Goal: Communication & Community: Ask a question

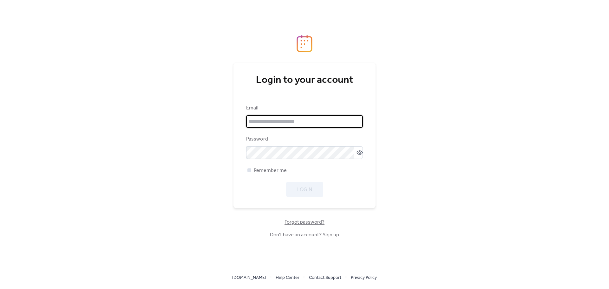
type input "**********"
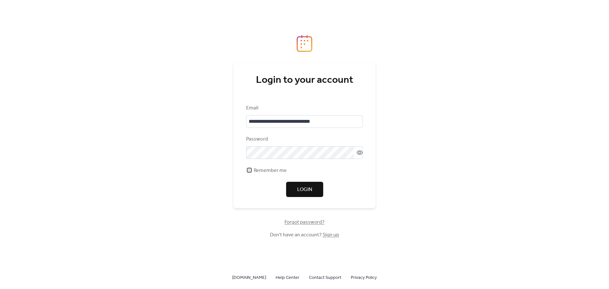
click at [269, 173] on span "Remember me" at bounding box center [270, 171] width 33 height 8
click at [320, 190] on button "Login" at bounding box center [304, 189] width 37 height 15
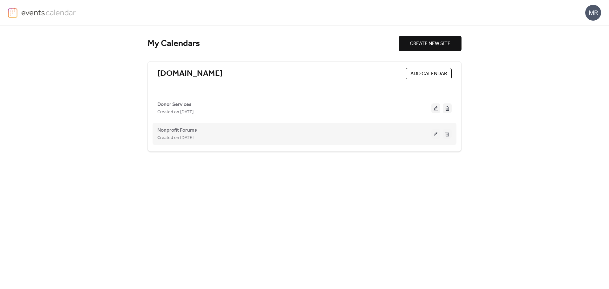
click at [272, 135] on div "Created on [DATE]" at bounding box center [294, 138] width 274 height 8
click at [438, 135] on button at bounding box center [436, 134] width 9 height 10
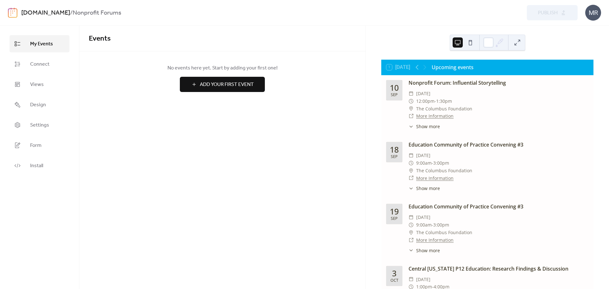
click at [501, 100] on div "​ 12:00pm - 1:30pm" at bounding box center [499, 101] width 180 height 8
click at [46, 61] on span "Connect" at bounding box center [39, 65] width 19 height 8
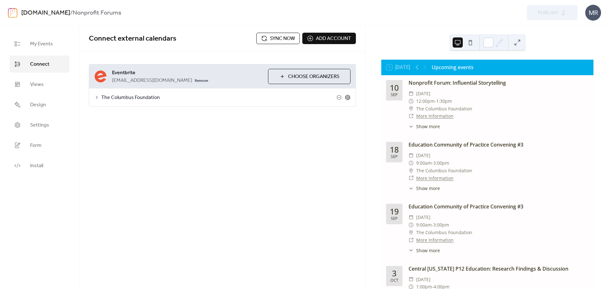
click at [349, 100] on icon at bounding box center [348, 98] width 6 height 6
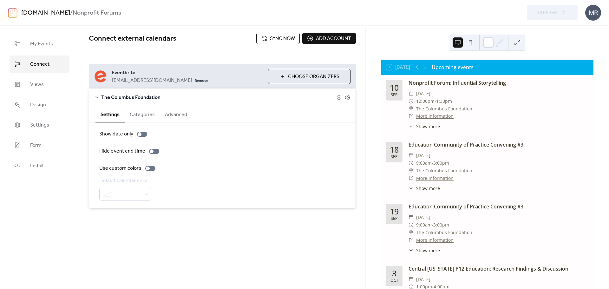
click at [145, 116] on button "Categories" at bounding box center [142, 114] width 35 height 16
click at [176, 112] on button "Advanced" at bounding box center [176, 114] width 32 height 16
click at [123, 122] on div "Settings" at bounding box center [110, 114] width 29 height 16
click at [115, 114] on button "Settings" at bounding box center [110, 114] width 29 height 16
click at [49, 92] on link "Views" at bounding box center [40, 84] width 60 height 17
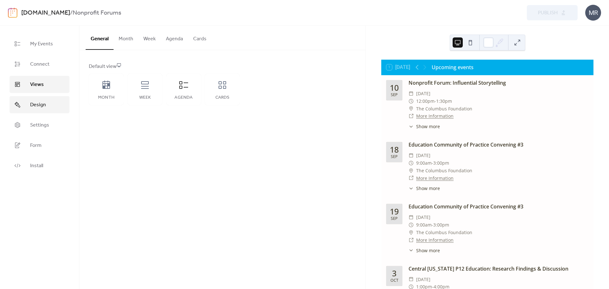
click at [48, 104] on link "Design" at bounding box center [40, 104] width 60 height 17
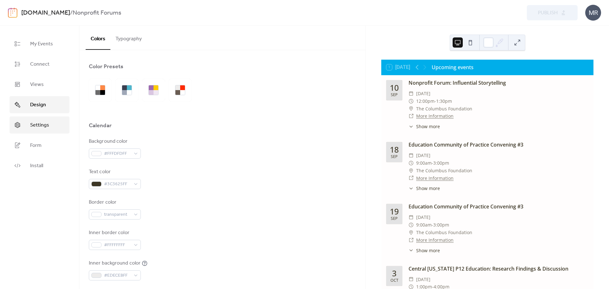
click at [47, 129] on span "Settings" at bounding box center [39, 126] width 19 height 8
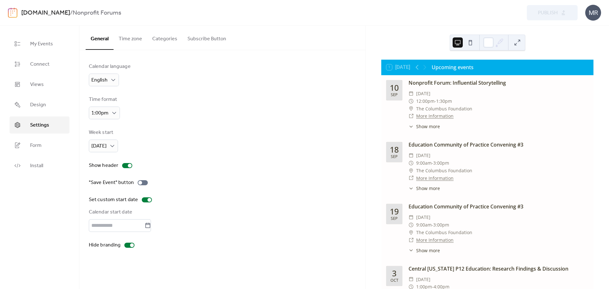
type input "*********"
click at [140, 37] on button "Time zone" at bounding box center [131, 37] width 34 height 23
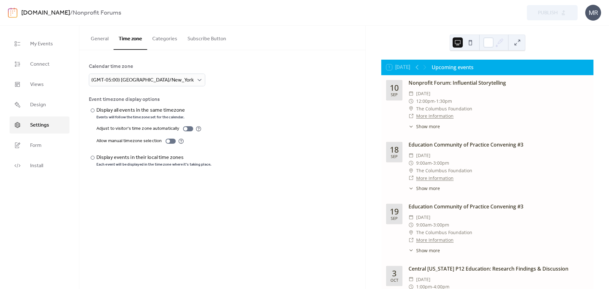
click at [163, 38] on button "Categories" at bounding box center [164, 37] width 35 height 23
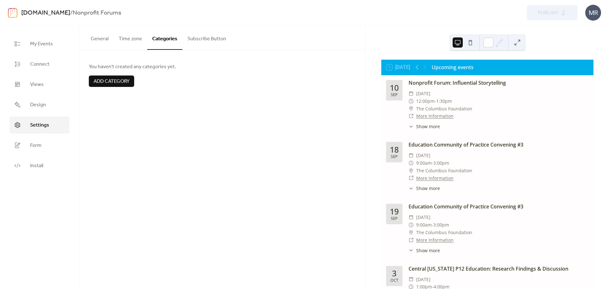
click at [197, 38] on button "Subscribe Button" at bounding box center [206, 37] width 49 height 23
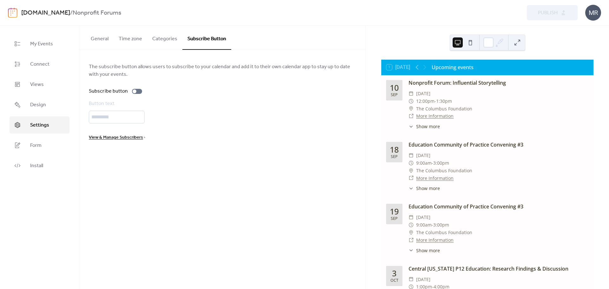
click at [115, 39] on button "Time zone" at bounding box center [131, 37] width 34 height 23
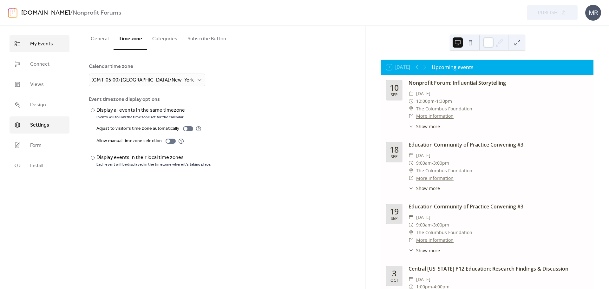
click at [37, 42] on span "My Events" at bounding box center [41, 44] width 23 height 8
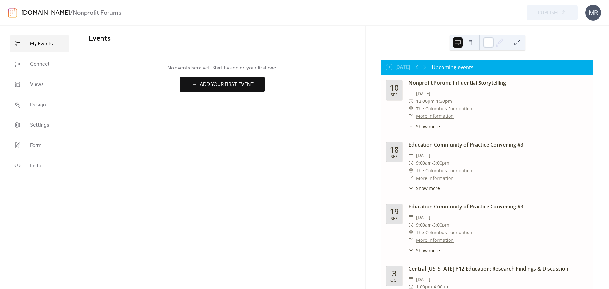
click at [314, 117] on div "Events No events here yet. Start by adding your first one! Add Your First Event…" at bounding box center [222, 157] width 286 height 263
click at [418, 67] on icon at bounding box center [418, 67] width 8 height 8
click at [597, 15] on div "MR" at bounding box center [594, 13] width 16 height 16
click at [426, 67] on div at bounding box center [421, 67] width 15 height 8
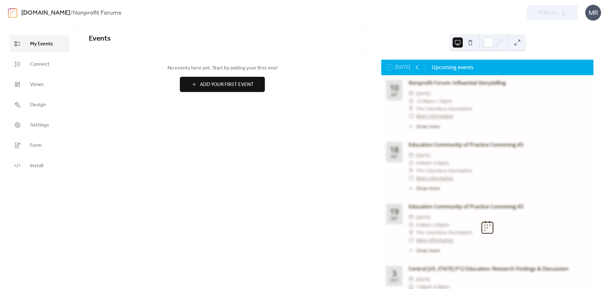
click at [417, 67] on icon at bounding box center [417, 67] width 3 height 5
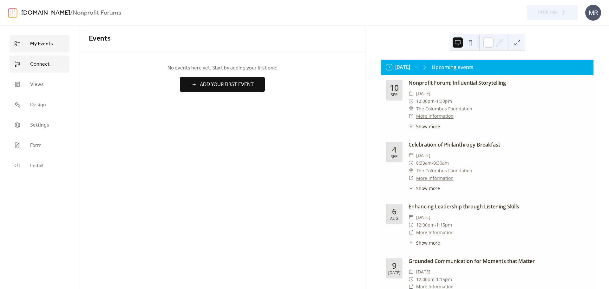
click at [56, 64] on link "Connect" at bounding box center [40, 64] width 60 height 17
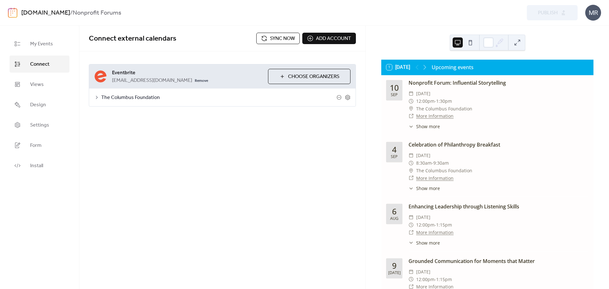
click at [97, 97] on icon at bounding box center [97, 97] width 2 height 3
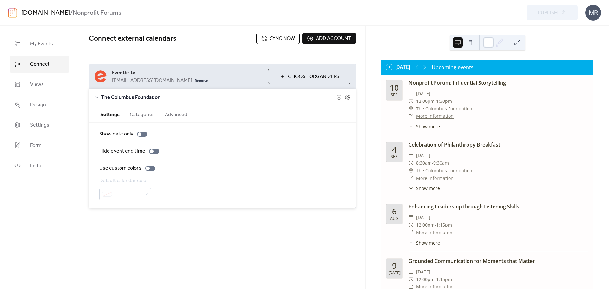
click at [139, 115] on button "Categories" at bounding box center [142, 114] width 35 height 16
click at [176, 116] on button "Advanced" at bounding box center [176, 114] width 32 height 16
click at [111, 114] on button "Settings" at bounding box center [110, 114] width 29 height 16
click at [349, 99] on icon at bounding box center [348, 98] width 6 height 6
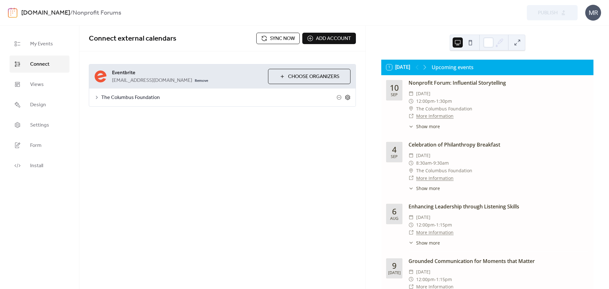
click at [349, 99] on icon at bounding box center [348, 98] width 6 height 6
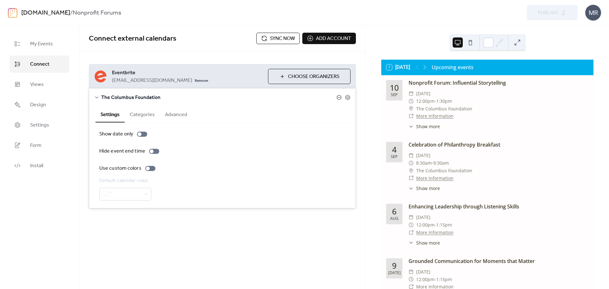
click at [341, 97] on icon at bounding box center [339, 97] width 5 height 5
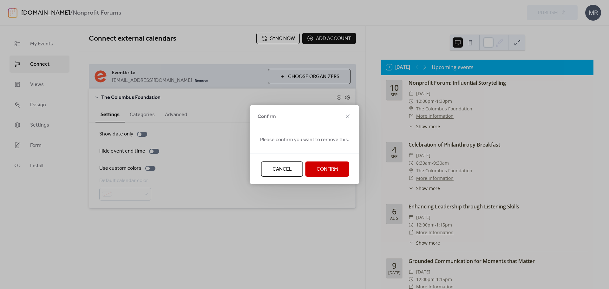
click at [324, 166] on span "Confirm" at bounding box center [328, 170] width 22 height 8
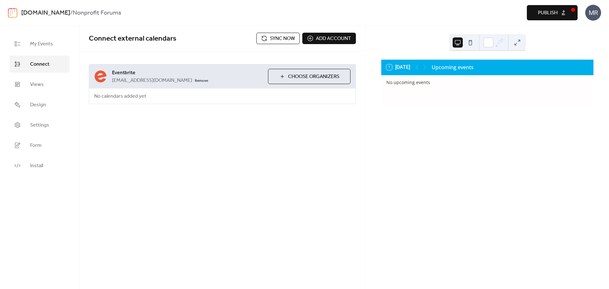
click at [310, 80] on span "Choose Organizers" at bounding box center [313, 77] width 51 height 8
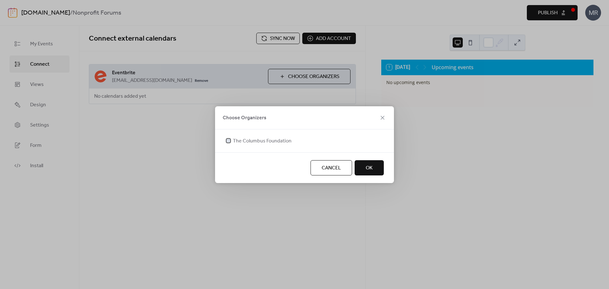
click at [229, 140] on div at bounding box center [229, 141] width 4 height 4
click at [379, 169] on button "OK" at bounding box center [369, 167] width 29 height 15
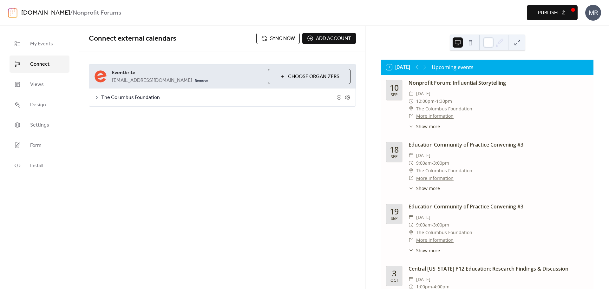
click at [93, 96] on div "The Columbus Foundation" at bounding box center [222, 98] width 267 height 18
click at [96, 98] on icon at bounding box center [97, 97] width 2 height 3
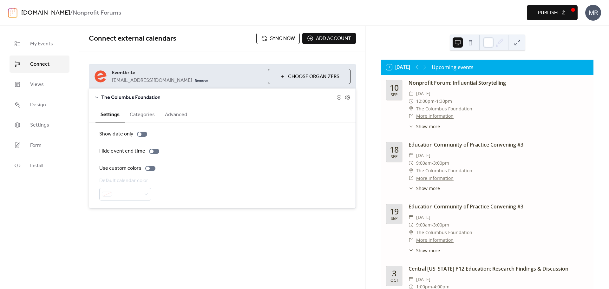
click at [146, 115] on button "Categories" at bounding box center [142, 114] width 35 height 16
click at [107, 116] on button "Settings" at bounding box center [110, 114] width 29 height 16
click at [184, 114] on button "Advanced" at bounding box center [176, 114] width 32 height 16
click at [109, 118] on button "Settings" at bounding box center [110, 114] width 29 height 16
click at [310, 235] on div "**********" at bounding box center [222, 157] width 286 height 263
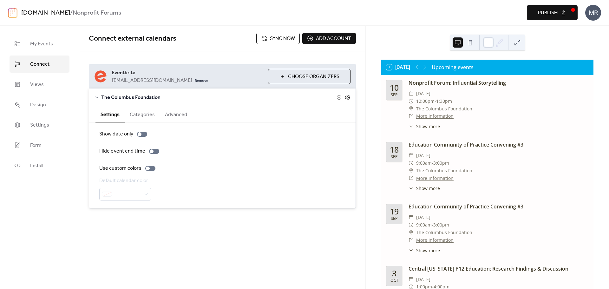
click at [349, 96] on icon at bounding box center [348, 98] width 6 height 6
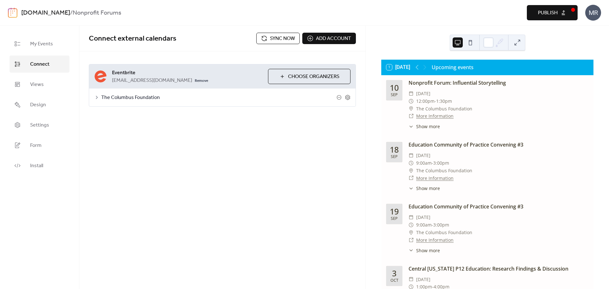
click at [571, 12] on button "Publish" at bounding box center [552, 12] width 51 height 15
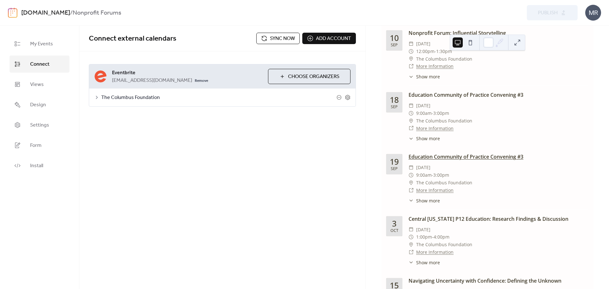
scroll to position [101, 0]
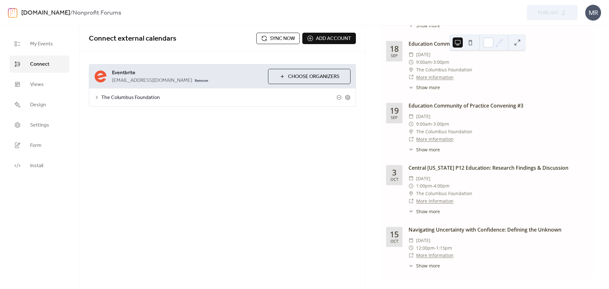
click at [284, 37] on span "Sync now" at bounding box center [282, 39] width 25 height 8
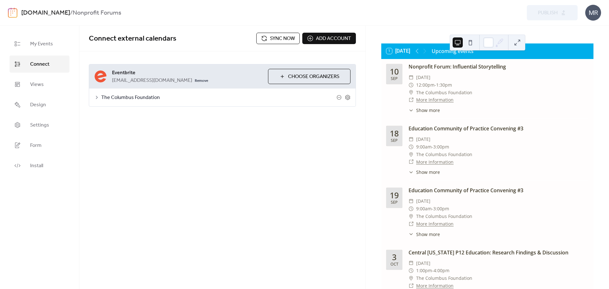
click at [427, 112] on span "Show more" at bounding box center [428, 110] width 24 height 7
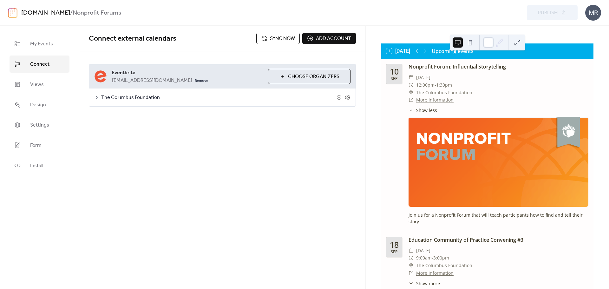
click at [427, 112] on span "Show less" at bounding box center [426, 110] width 21 height 7
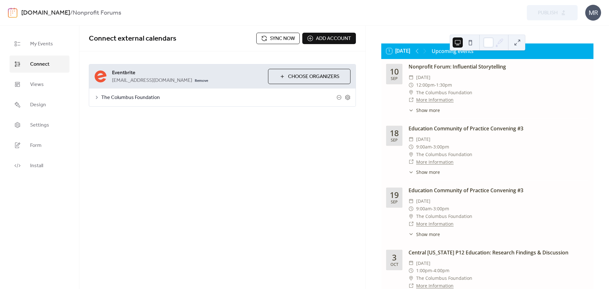
click at [280, 134] on div "**********" at bounding box center [222, 157] width 286 height 263
click at [390, 50] on button "1 [DATE]" at bounding box center [398, 51] width 28 height 9
click at [273, 129] on div "**********" at bounding box center [222, 79] width 286 height 106
click at [40, 133] on link "Settings" at bounding box center [40, 124] width 60 height 17
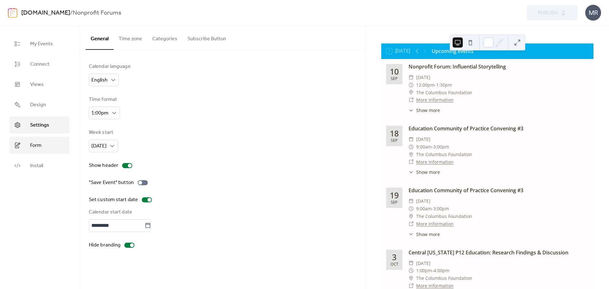
click at [38, 149] on span "Form" at bounding box center [35, 146] width 11 height 8
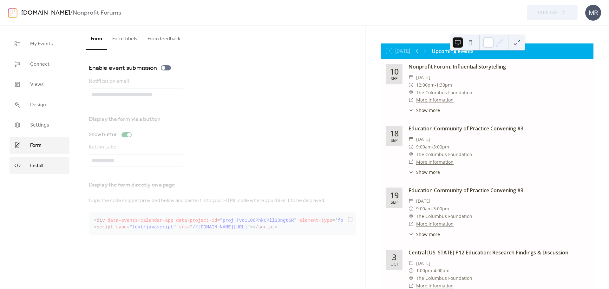
click at [46, 163] on link "Install" at bounding box center [40, 165] width 60 height 17
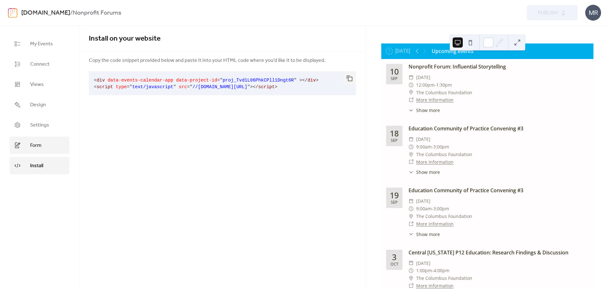
click at [42, 149] on link "Form" at bounding box center [40, 145] width 60 height 17
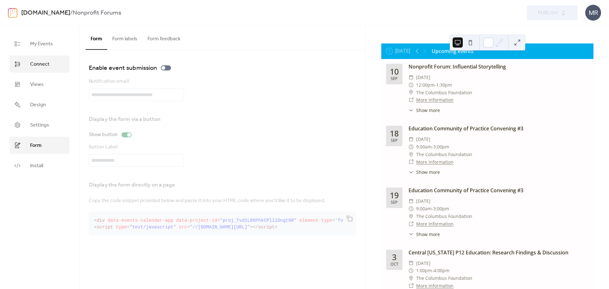
click at [50, 56] on link "Connect" at bounding box center [40, 64] width 60 height 17
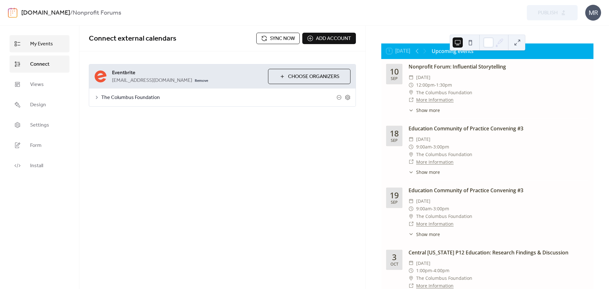
click at [51, 42] on span "My Events" at bounding box center [41, 44] width 23 height 8
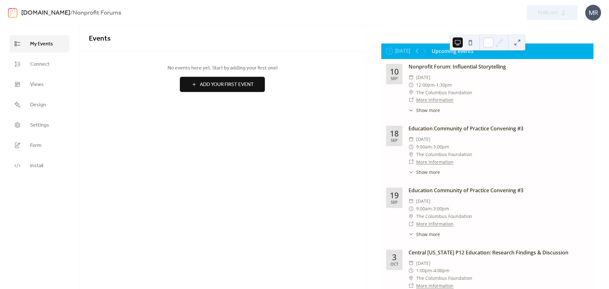
click at [315, 237] on div "Events No events here yet. Start by adding your first one! Add Your First Event…" at bounding box center [222, 157] width 286 height 263
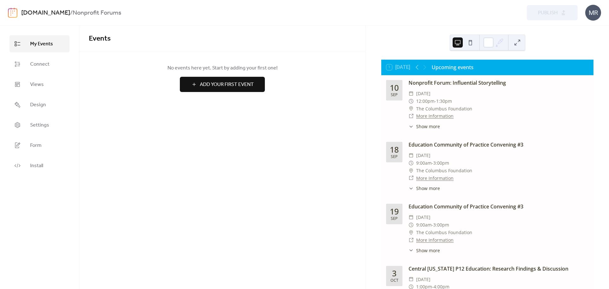
click at [600, 15] on div "MR" at bounding box center [594, 13] width 16 height 16
click at [595, 38] on span "Contact Us" at bounding box center [584, 41] width 25 height 8
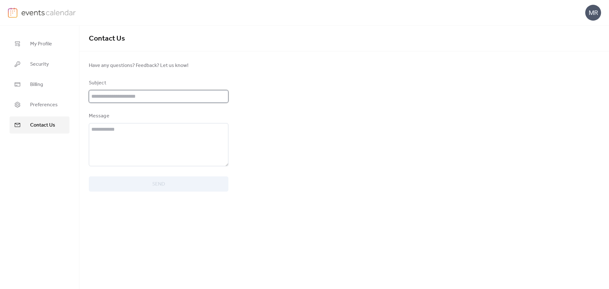
click at [149, 94] on input "text" at bounding box center [159, 96] width 140 height 13
click at [31, 43] on span "My Profile" at bounding box center [41, 44] width 22 height 8
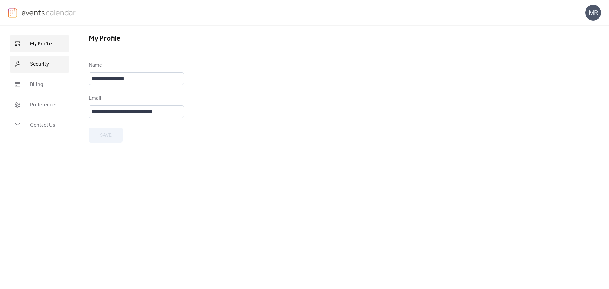
click at [36, 65] on span "Security" at bounding box center [39, 65] width 19 height 8
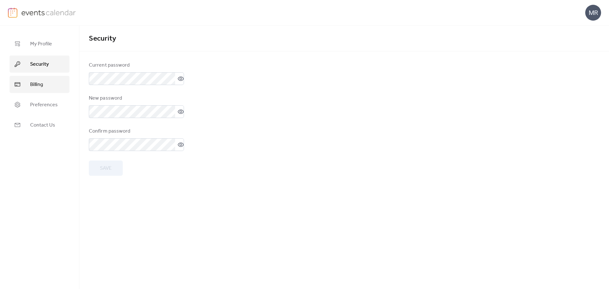
click at [37, 85] on span "Billing" at bounding box center [36, 85] width 13 height 8
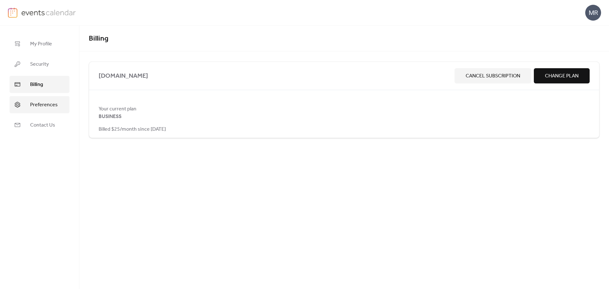
click at [46, 113] on link "Preferences" at bounding box center [40, 104] width 60 height 17
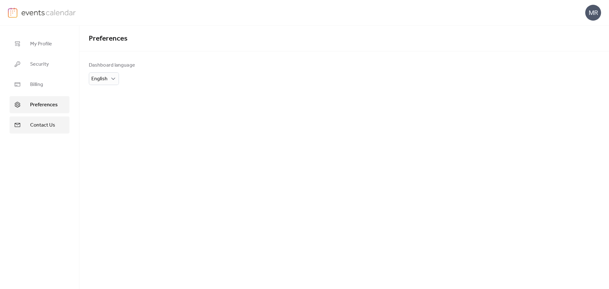
click at [47, 124] on span "Contact Us" at bounding box center [42, 126] width 25 height 8
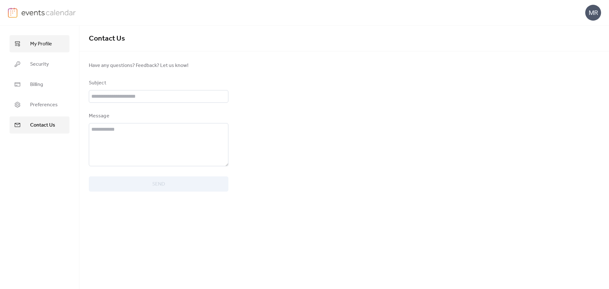
click at [42, 45] on span "My Profile" at bounding box center [41, 44] width 22 height 8
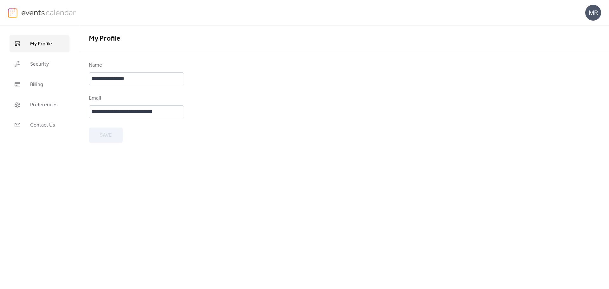
click at [239, 118] on form "**********" at bounding box center [344, 102] width 511 height 81
click at [48, 98] on link "Preferences" at bounding box center [40, 104] width 60 height 17
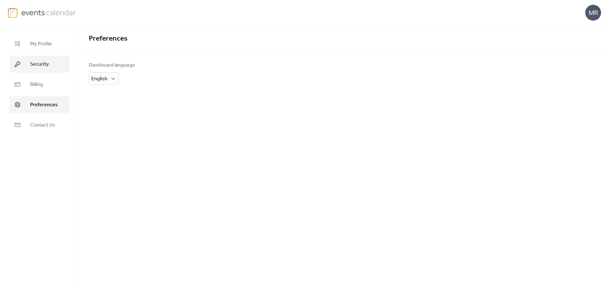
click at [50, 70] on link "Security" at bounding box center [40, 64] width 60 height 17
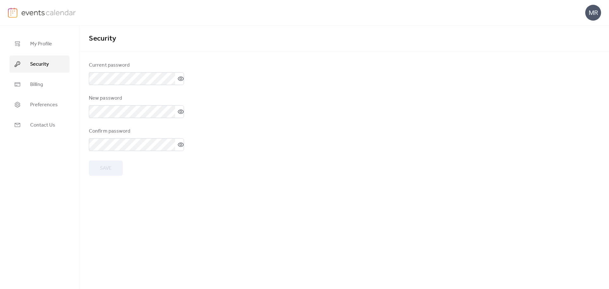
click at [54, 14] on img at bounding box center [48, 13] width 55 height 10
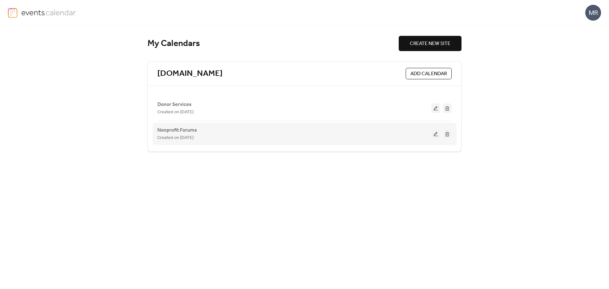
click at [435, 133] on button at bounding box center [436, 134] width 9 height 10
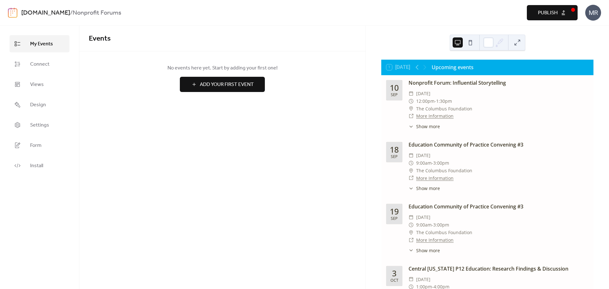
click at [466, 67] on div "Upcoming events" at bounding box center [453, 67] width 42 height 8
click at [547, 74] on div "1 [DATE] Upcoming events" at bounding box center [487, 67] width 212 height 15
click at [572, 11] on button "Publish" at bounding box center [552, 12] width 51 height 15
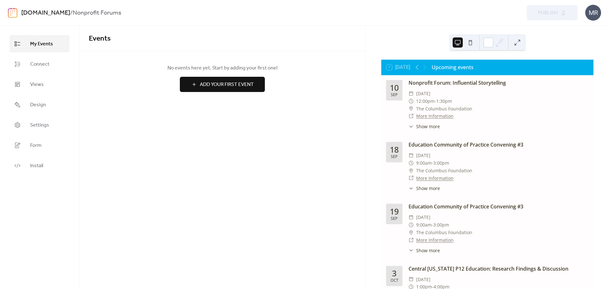
click at [593, 15] on div "MR" at bounding box center [594, 13] width 16 height 16
click at [598, 44] on link "Contact Us" at bounding box center [584, 41] width 35 height 13
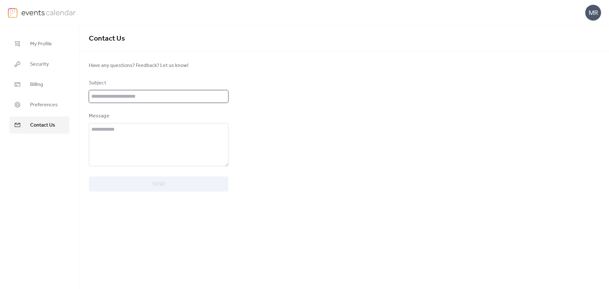
click at [199, 97] on input "text" at bounding box center [159, 96] width 140 height 13
type input "**********"
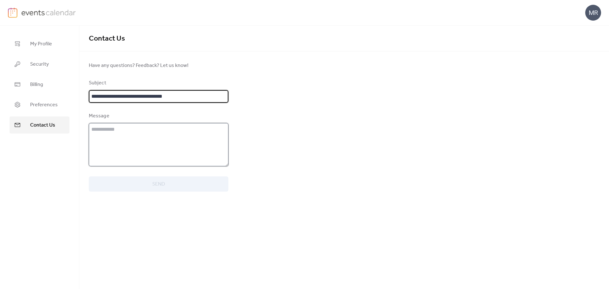
click at [167, 155] on textarea at bounding box center [159, 144] width 140 height 43
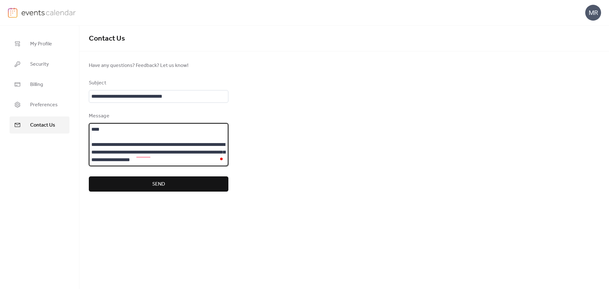
click at [138, 161] on textarea "**********" at bounding box center [159, 144] width 140 height 43
click at [206, 157] on textarea "**********" at bounding box center [159, 144] width 140 height 43
click at [187, 160] on textarea "**********" at bounding box center [159, 144] width 140 height 43
click at [197, 159] on textarea "**********" at bounding box center [159, 144] width 140 height 43
click at [174, 156] on textarea "**********" at bounding box center [159, 144] width 140 height 43
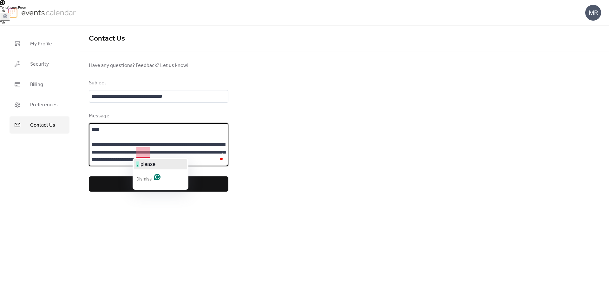
click at [147, 164] on span "please" at bounding box center [148, 164] width 15 height 5
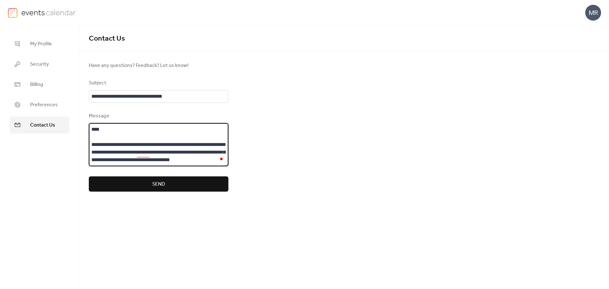
type textarea "**********"
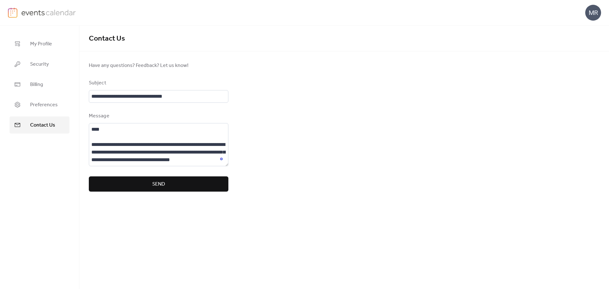
click at [174, 186] on button "Send" at bounding box center [159, 183] width 140 height 15
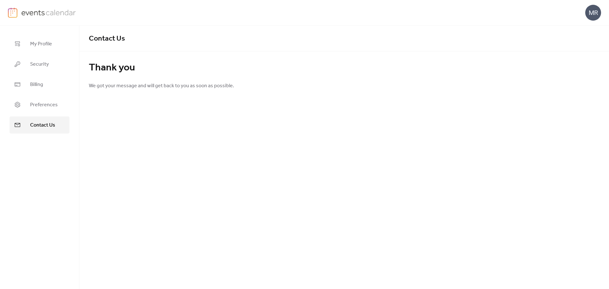
click at [491, 129] on div "Contact Us Thank you We got your message and will get back to you as soon as po…" at bounding box center [344, 157] width 530 height 263
click at [55, 43] on link "My Profile" at bounding box center [40, 43] width 60 height 17
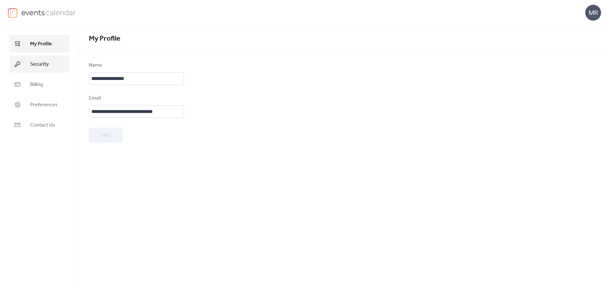
click at [39, 67] on span "Security" at bounding box center [39, 65] width 19 height 8
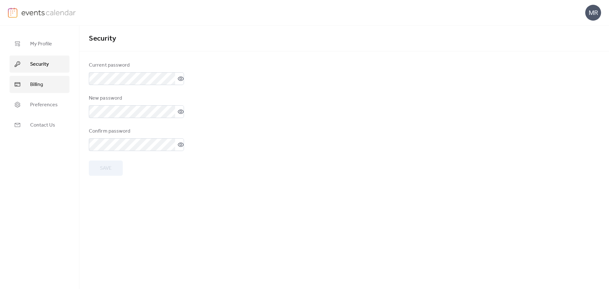
click at [36, 81] on span "Billing" at bounding box center [36, 85] width 13 height 8
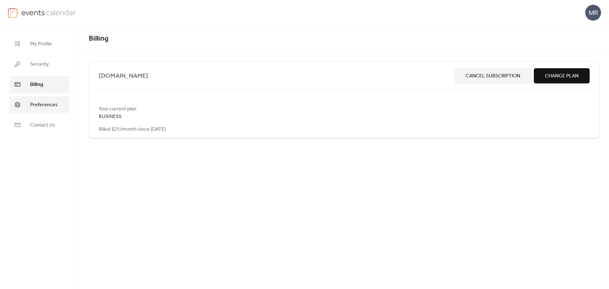
click at [36, 103] on span "Preferences" at bounding box center [44, 105] width 28 height 8
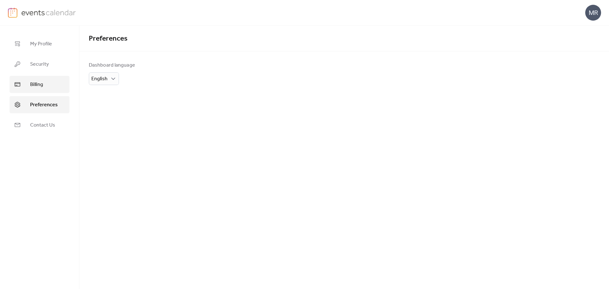
click at [39, 84] on span "Billing" at bounding box center [36, 85] width 13 height 8
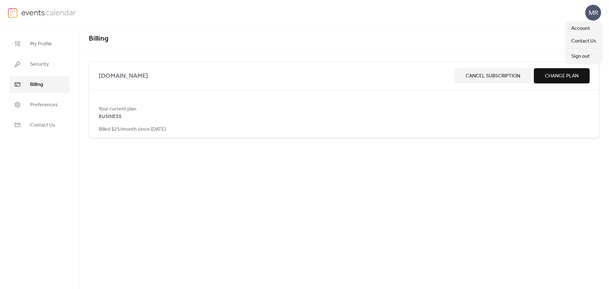
click at [588, 10] on div "MR" at bounding box center [594, 13] width 16 height 16
click at [592, 29] on link "Account" at bounding box center [584, 28] width 35 height 13
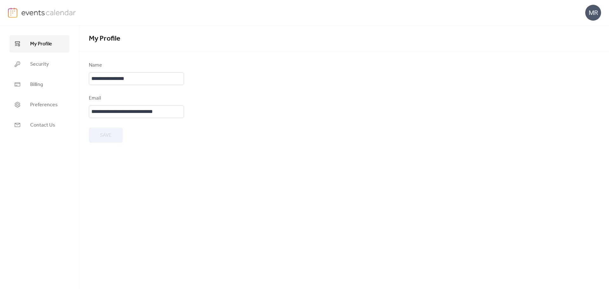
click at [43, 12] on img at bounding box center [48, 13] width 55 height 10
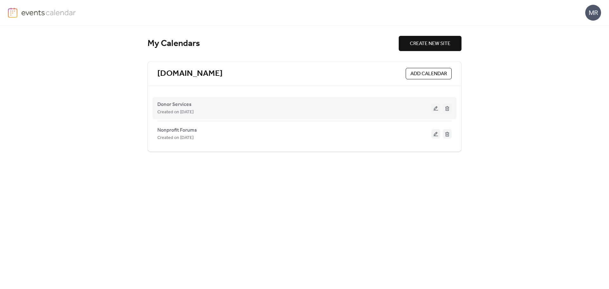
click at [447, 109] on button at bounding box center [447, 108] width 9 height 10
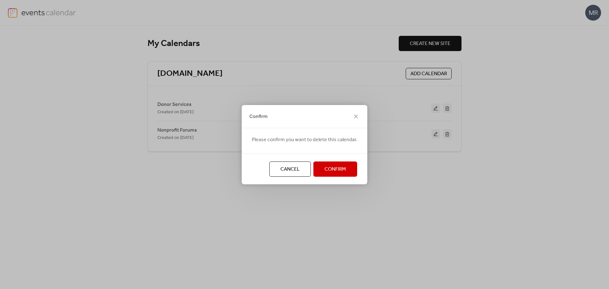
click at [289, 166] on span "Cancel" at bounding box center [290, 170] width 19 height 8
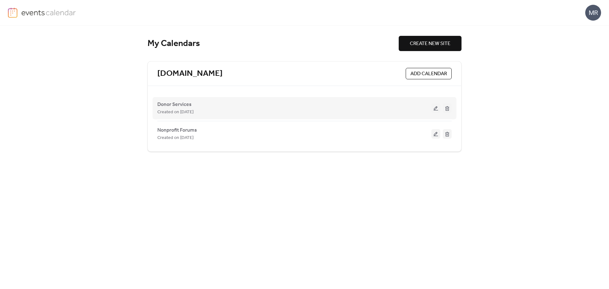
click at [300, 111] on div "Created on [DATE]" at bounding box center [294, 112] width 274 height 8
click at [435, 109] on button at bounding box center [436, 108] width 9 height 10
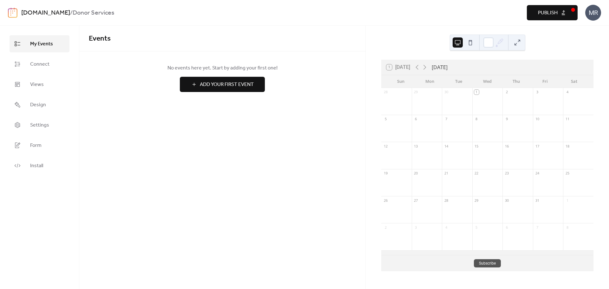
click at [594, 14] on div "MR" at bounding box center [594, 13] width 16 height 16
click at [166, 38] on span "Events" at bounding box center [222, 38] width 267 height 13
click at [592, 16] on div "MR" at bounding box center [594, 13] width 16 height 16
click at [589, 25] on span "Account" at bounding box center [581, 29] width 19 height 8
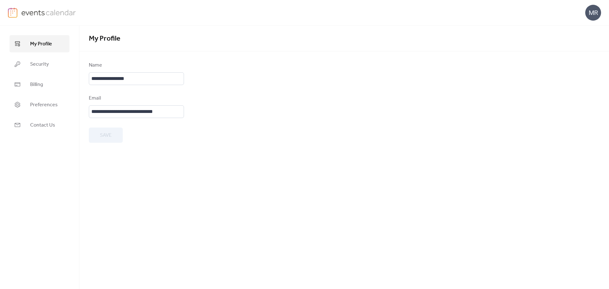
click at [51, 48] on span "My Profile" at bounding box center [41, 44] width 22 height 8
click at [58, 18] on div "MR" at bounding box center [305, 12] width 594 height 25
click at [67, 12] on img at bounding box center [48, 13] width 55 height 10
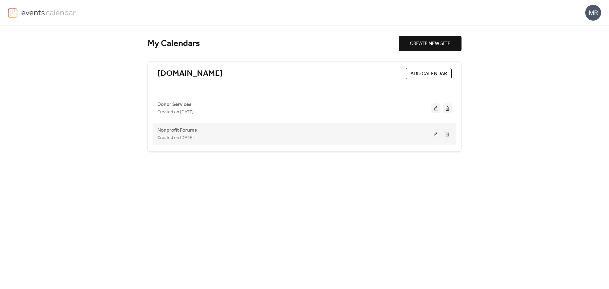
click at [435, 135] on button at bounding box center [436, 134] width 9 height 10
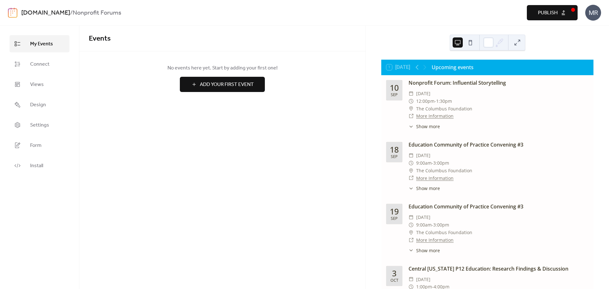
click at [218, 217] on div "Events No events here yet. Start by adding your first one! Add Your First Event…" at bounding box center [222, 157] width 286 height 263
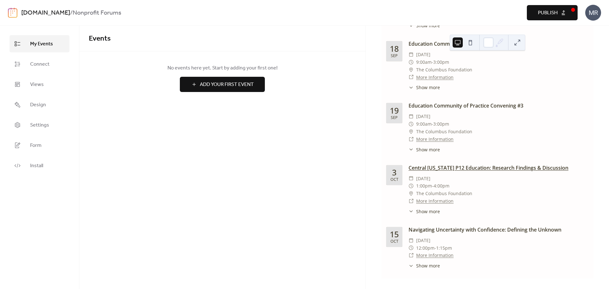
scroll to position [16, 0]
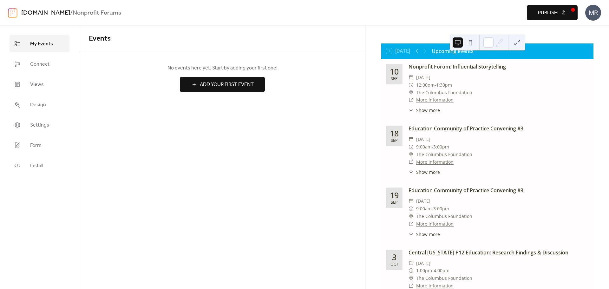
click at [225, 84] on span "Add Your First Event" at bounding box center [227, 85] width 54 height 8
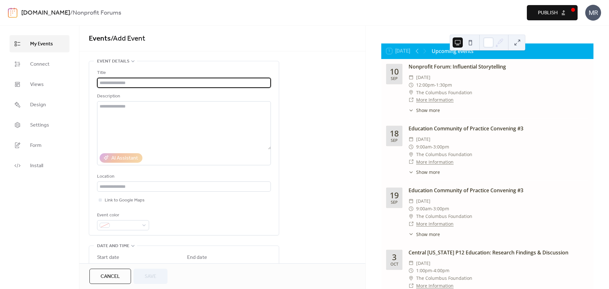
click at [225, 84] on input "text" at bounding box center [184, 83] width 174 height 10
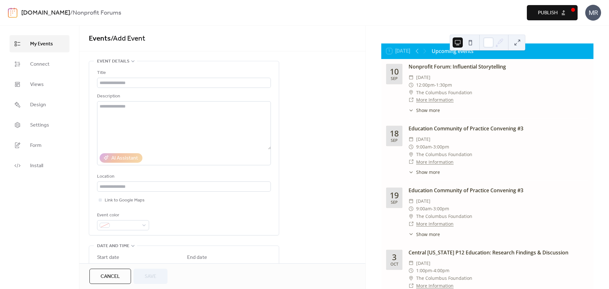
click at [330, 137] on div "**********" at bounding box center [222, 265] width 286 height 409
click at [115, 281] on span "Cancel" at bounding box center [110, 277] width 19 height 8
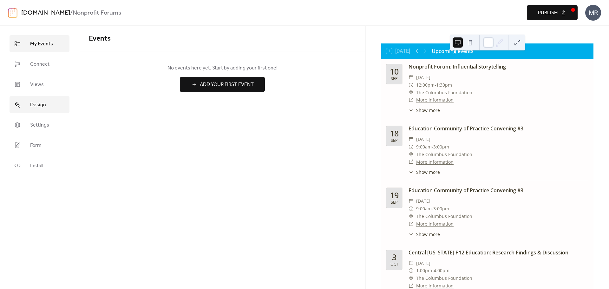
click at [49, 103] on link "Design" at bounding box center [40, 104] width 60 height 17
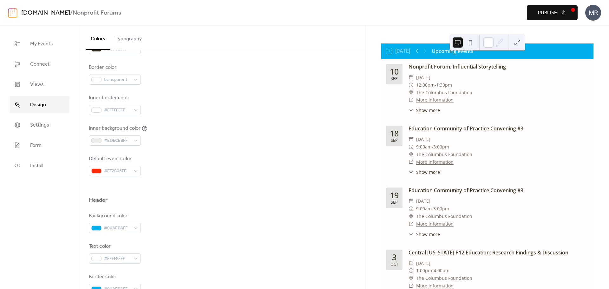
scroll to position [376, 0]
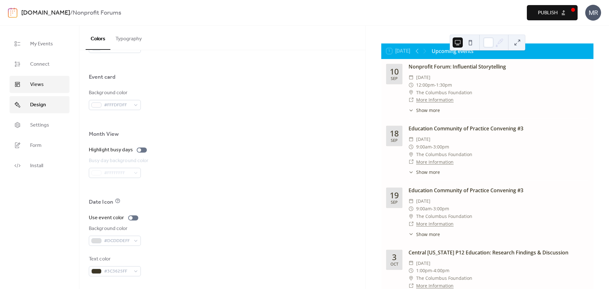
click at [30, 82] on span "Views" at bounding box center [37, 85] width 14 height 8
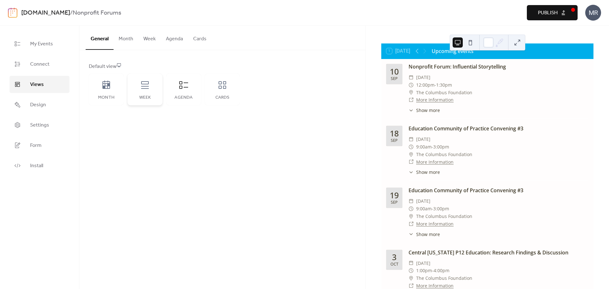
click at [145, 90] on div "Week" at bounding box center [145, 90] width 35 height 32
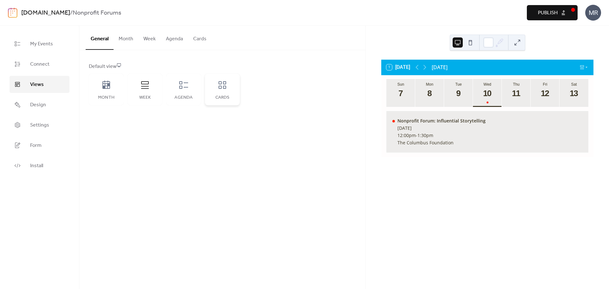
click at [209, 89] on div "Cards" at bounding box center [222, 90] width 35 height 32
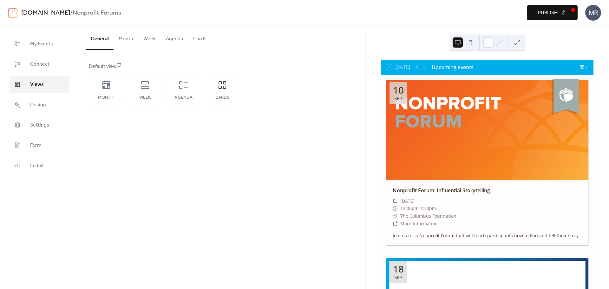
click at [587, 64] on div "1 [DATE] Upcoming events" at bounding box center [487, 67] width 212 height 15
click at [585, 66] on icon at bounding box center [587, 67] width 4 height 4
click at [193, 92] on div "Agenda" at bounding box center [183, 90] width 35 height 32
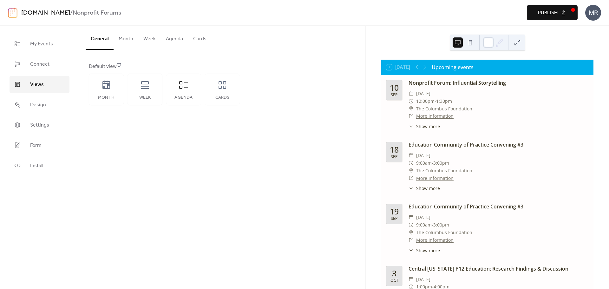
click at [126, 47] on button "Month" at bounding box center [126, 37] width 25 height 23
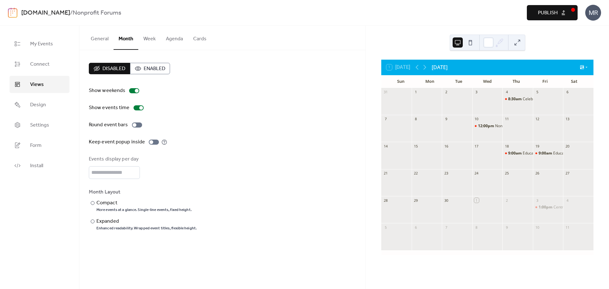
click at [144, 37] on button "Week" at bounding box center [149, 37] width 23 height 23
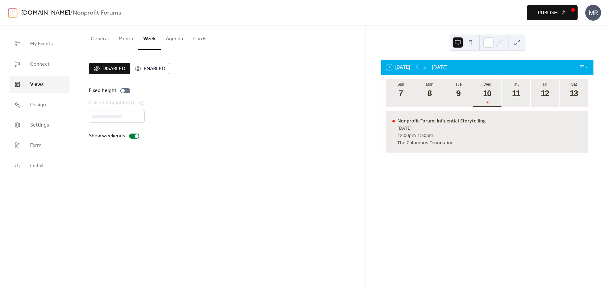
click at [171, 38] on button "Agenda" at bounding box center [174, 37] width 27 height 23
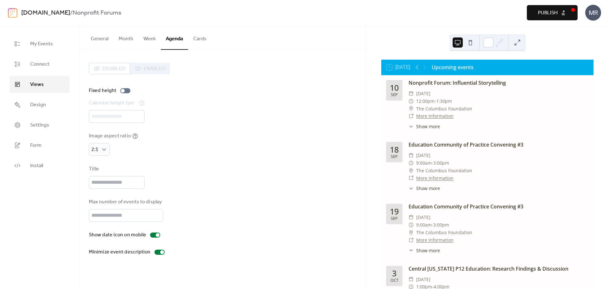
click at [198, 41] on button "Cards" at bounding box center [199, 37] width 23 height 23
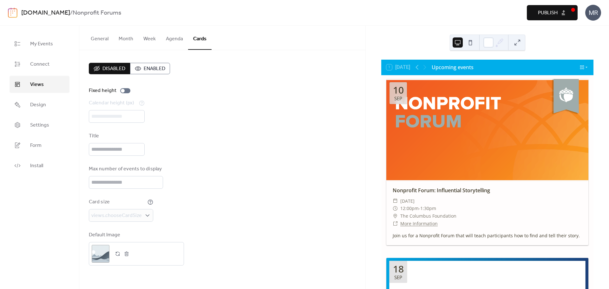
click at [102, 39] on button "General" at bounding box center [100, 37] width 28 height 23
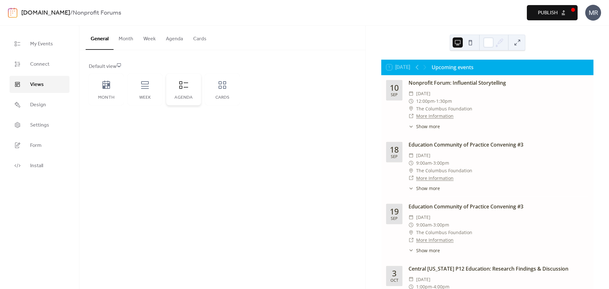
click at [183, 91] on div "Agenda" at bounding box center [183, 90] width 35 height 32
click at [128, 40] on button "Month" at bounding box center [126, 37] width 25 height 23
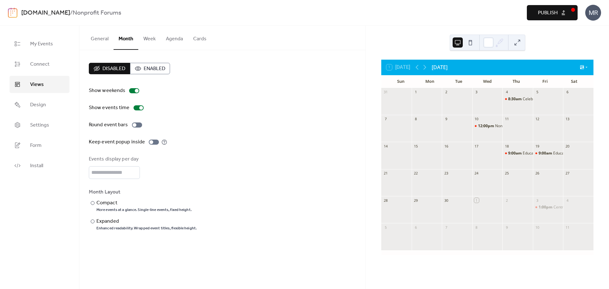
click at [168, 39] on button "Agenda" at bounding box center [174, 37] width 27 height 23
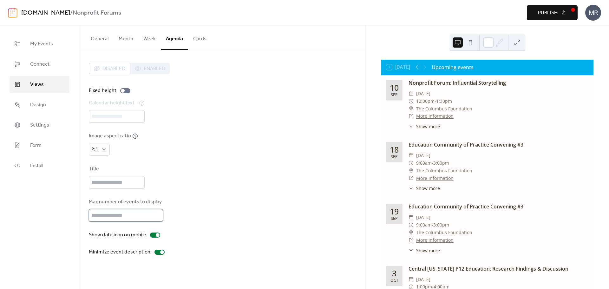
click at [130, 220] on input "**" at bounding box center [126, 215] width 74 height 13
click at [130, 219] on input "**" at bounding box center [126, 215] width 74 height 13
click at [105, 185] on input "text" at bounding box center [117, 182] width 56 height 13
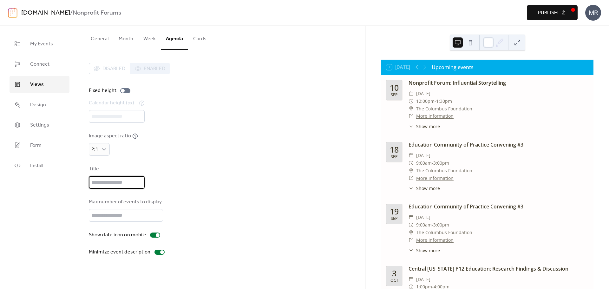
click at [214, 188] on div "Title" at bounding box center [222, 176] width 267 height 23
click at [113, 215] on input "**" at bounding box center [126, 215] width 74 height 13
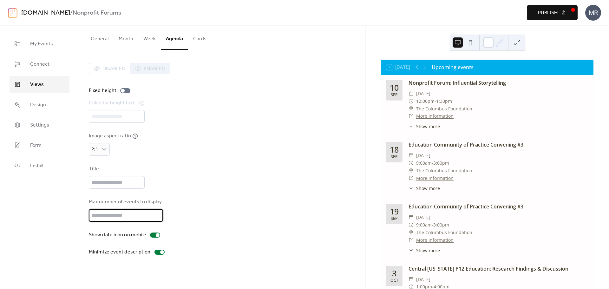
click at [113, 215] on input "**" at bounding box center [126, 215] width 74 height 13
click at [156, 218] on input "**" at bounding box center [126, 215] width 74 height 13
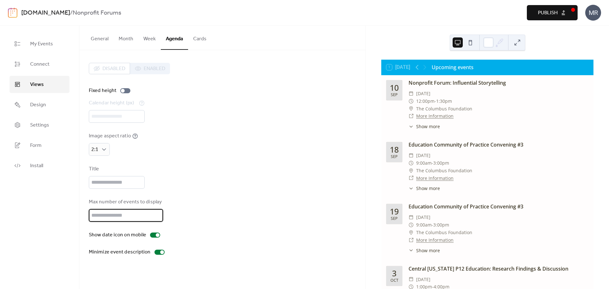
click at [156, 218] on input "**" at bounding box center [126, 215] width 74 height 13
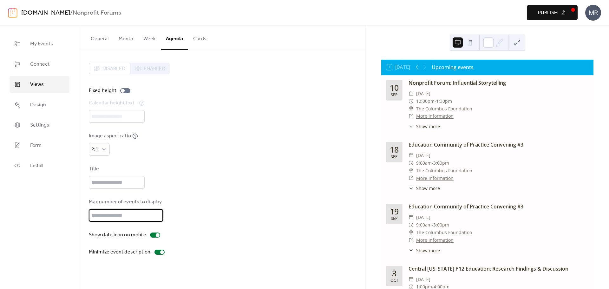
click at [156, 218] on input "**" at bounding box center [126, 215] width 74 height 13
click at [156, 217] on input "*" at bounding box center [126, 215] width 74 height 13
click at [156, 216] on input "*" at bounding box center [126, 215] width 74 height 13
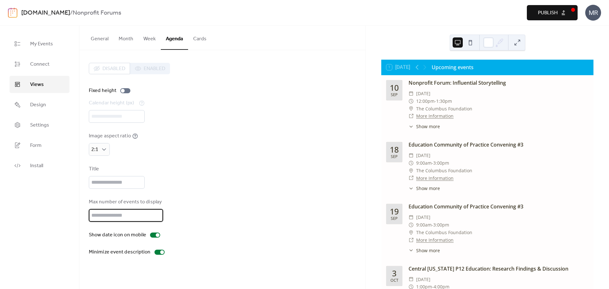
click at [156, 216] on input "*" at bounding box center [126, 215] width 74 height 13
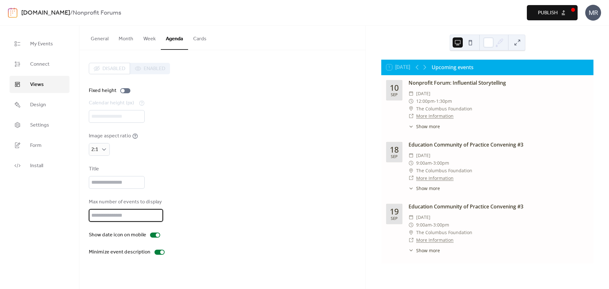
click at [156, 213] on input "*" at bounding box center [126, 215] width 74 height 13
type input "*"
click at [156, 213] on input "*" at bounding box center [126, 215] width 74 height 13
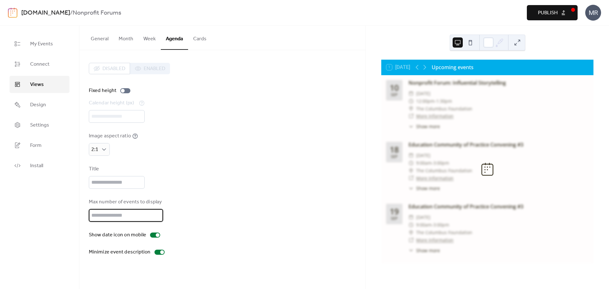
click at [99, 36] on button "General" at bounding box center [100, 37] width 28 height 23
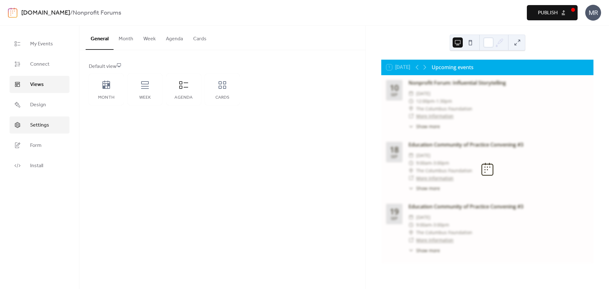
click at [25, 124] on link "Settings" at bounding box center [40, 124] width 60 height 17
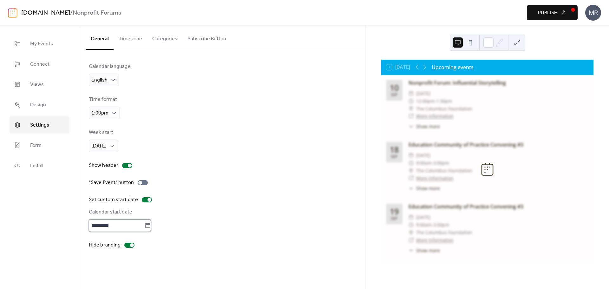
click at [130, 229] on input "*********" at bounding box center [117, 225] width 56 height 13
click at [243, 175] on div "Calendar language English Time format 1:00pm Week start [DATE] Show header "Sav…" at bounding box center [222, 156] width 267 height 186
click at [149, 200] on div at bounding box center [150, 200] width 4 height 4
click at [257, 209] on div "Calendar start date" at bounding box center [222, 213] width 266 height 8
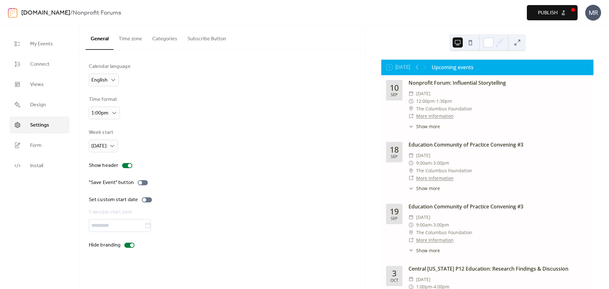
click at [135, 39] on button "Time zone" at bounding box center [131, 37] width 34 height 23
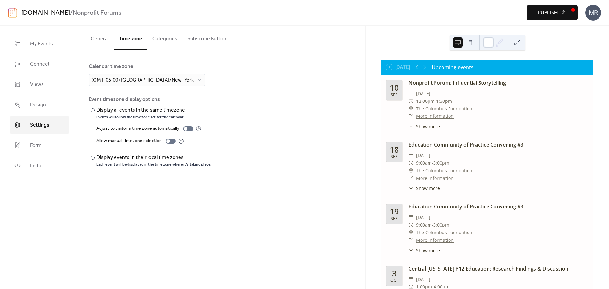
click at [99, 36] on button "General" at bounding box center [100, 37] width 28 height 23
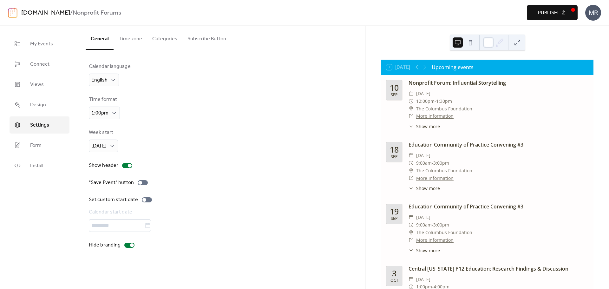
click at [124, 227] on div "*********" at bounding box center [222, 225] width 267 height 13
click at [124, 165] on div at bounding box center [127, 165] width 10 height 5
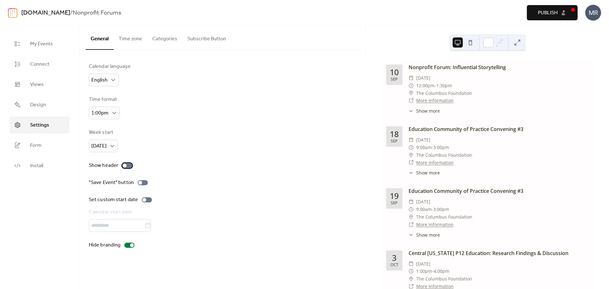
click at [124, 165] on div at bounding box center [125, 166] width 4 height 4
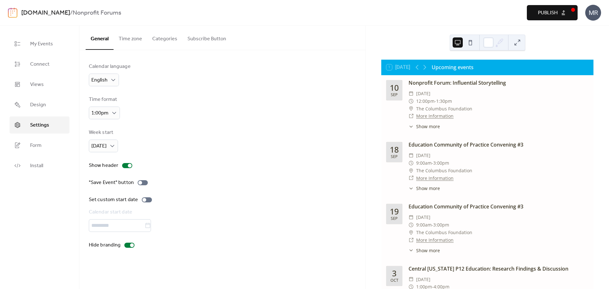
click at [183, 153] on div "Calendar language English Time format 1:00pm Week start [DATE] Show header "Sav…" at bounding box center [222, 156] width 267 height 186
click at [107, 144] on span "[DATE]" at bounding box center [98, 146] width 15 height 10
click at [207, 137] on div "Week start [DATE]" at bounding box center [222, 140] width 267 height 23
click at [34, 104] on span "Design" at bounding box center [38, 105] width 16 height 8
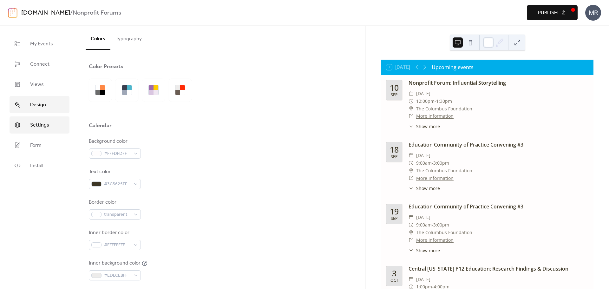
click at [34, 126] on span "Settings" at bounding box center [39, 126] width 19 height 8
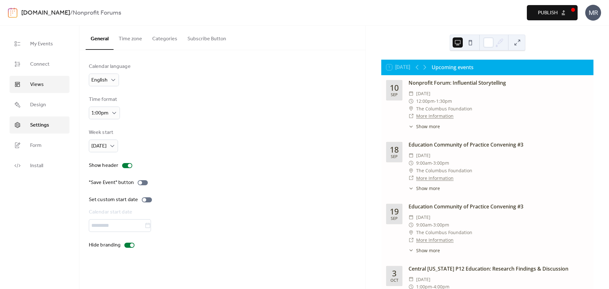
click at [36, 87] on span "Views" at bounding box center [37, 85] width 14 height 8
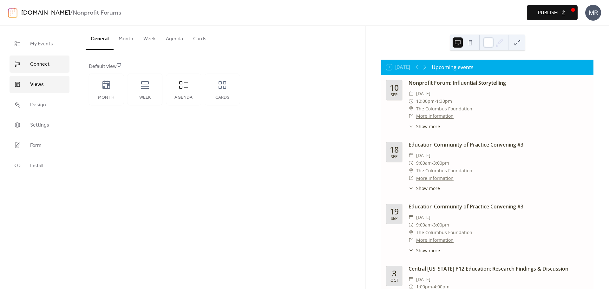
click at [43, 64] on span "Connect" at bounding box center [39, 65] width 19 height 8
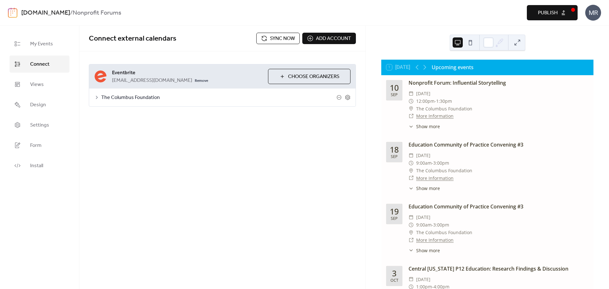
click at [185, 95] on span "The Columbus Foundation" at bounding box center [219, 98] width 236 height 8
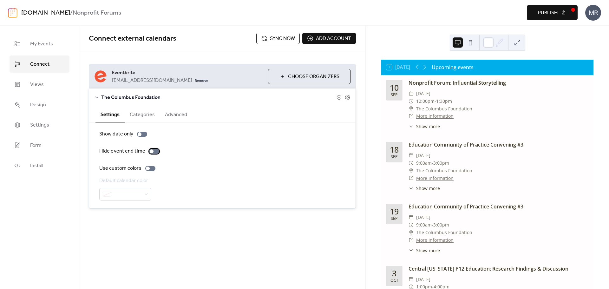
click at [153, 149] on div at bounding box center [154, 151] width 10 height 5
click at [155, 150] on div at bounding box center [157, 151] width 4 height 4
click at [138, 114] on button "Categories" at bounding box center [142, 114] width 35 height 16
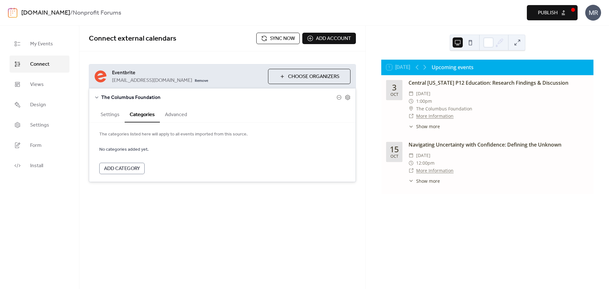
click at [174, 117] on button "Advanced" at bounding box center [176, 114] width 32 height 16
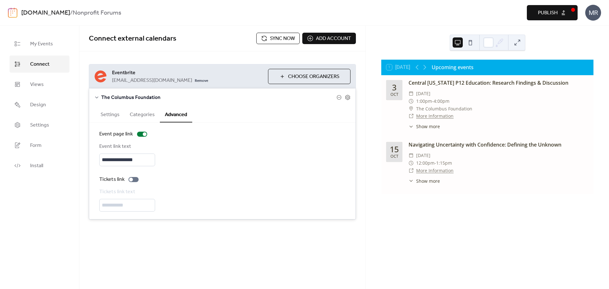
click at [174, 117] on button "Advanced" at bounding box center [176, 114] width 32 height 16
click at [116, 113] on button "Settings" at bounding box center [110, 114] width 29 height 16
click at [253, 238] on div "**********" at bounding box center [222, 157] width 286 height 263
click at [561, 8] on button "Publish" at bounding box center [552, 12] width 51 height 15
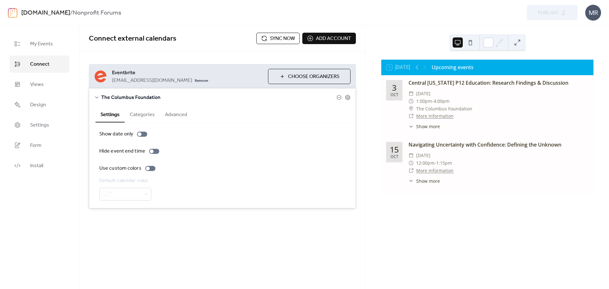
click at [393, 215] on div "1 [DATE] Upcoming events [DATE] Central [US_STATE] P12 Education: Research Find…" at bounding box center [487, 157] width 243 height 263
click at [203, 246] on div "**********" at bounding box center [222, 157] width 286 height 263
click at [47, 59] on link "Connect" at bounding box center [40, 64] width 60 height 17
click at [339, 97] on icon at bounding box center [339, 97] width 5 height 5
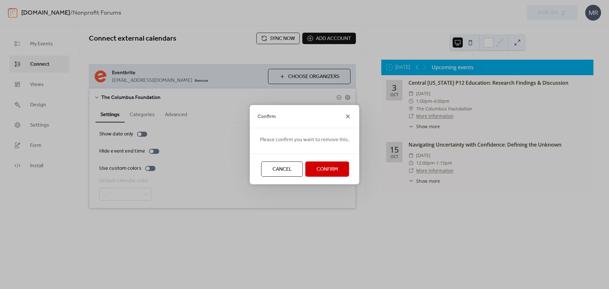
click at [348, 115] on icon at bounding box center [348, 117] width 4 height 4
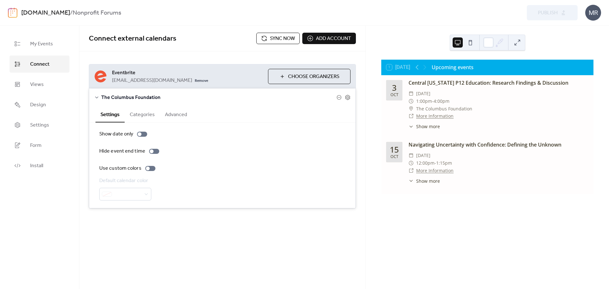
click at [149, 215] on div "**********" at bounding box center [222, 136] width 286 height 170
click at [141, 117] on button "Categories" at bounding box center [142, 114] width 35 height 16
click at [179, 115] on button "Advanced" at bounding box center [176, 114] width 32 height 16
click at [109, 115] on button "Settings" at bounding box center [110, 114] width 29 height 16
click at [436, 236] on div "1 [DATE] Upcoming events [DATE] Central [US_STATE] P12 Education: Research Find…" at bounding box center [487, 157] width 243 height 263
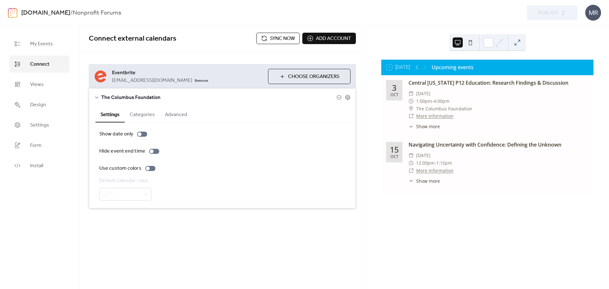
click at [435, 182] on span "Show more" at bounding box center [428, 181] width 24 height 7
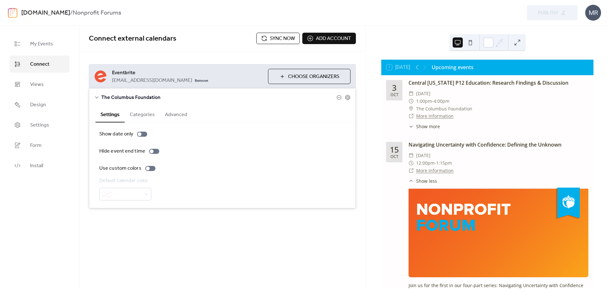
click at [435, 182] on span "Show less" at bounding box center [426, 181] width 21 height 7
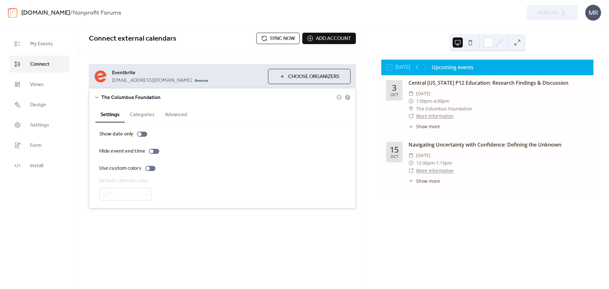
click at [260, 262] on div "**********" at bounding box center [222, 157] width 286 height 263
click at [434, 127] on span "Show more" at bounding box center [428, 126] width 24 height 7
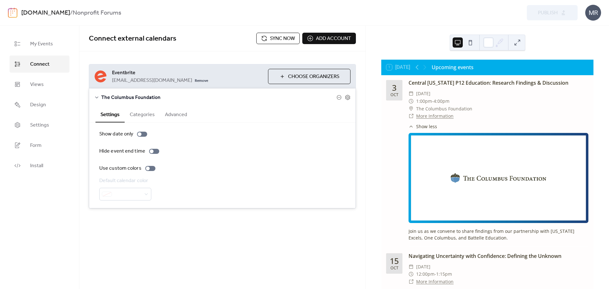
click at [434, 127] on span "Show less" at bounding box center [426, 126] width 21 height 7
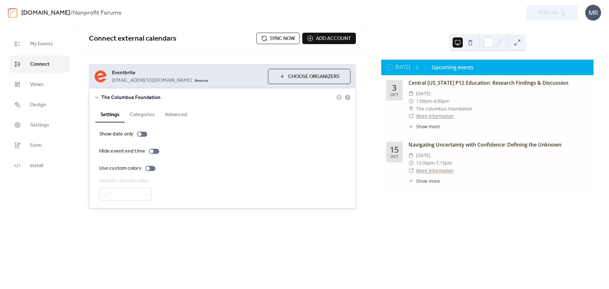
click at [311, 244] on div "**********" at bounding box center [222, 157] width 286 height 263
click at [54, 50] on link "My Events" at bounding box center [40, 43] width 60 height 17
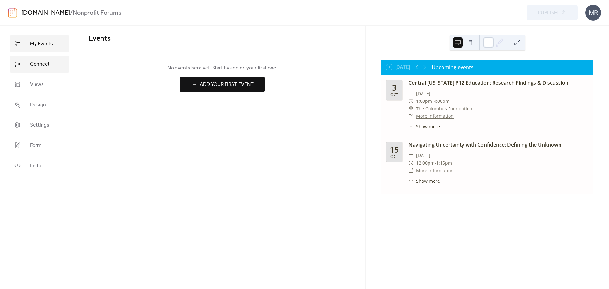
click at [47, 61] on span "Connect" at bounding box center [39, 65] width 19 height 8
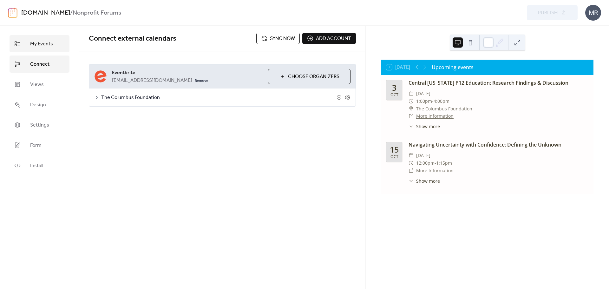
click at [44, 50] on link "My Events" at bounding box center [40, 43] width 60 height 17
